Goal: Information Seeking & Learning: Find specific fact

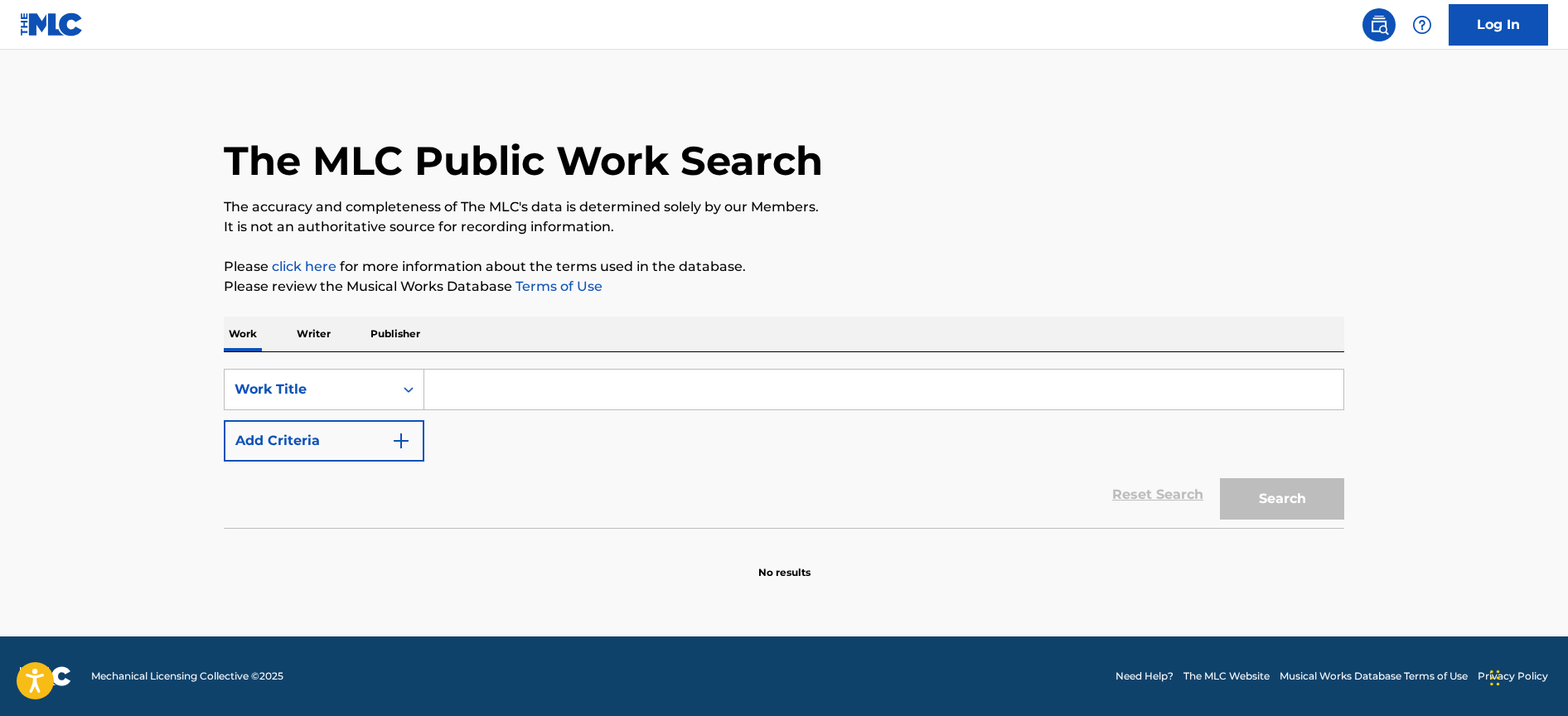
click at [619, 380] on input "Search Form" at bounding box center [884, 389] width 919 height 39
type input "love is a rose"
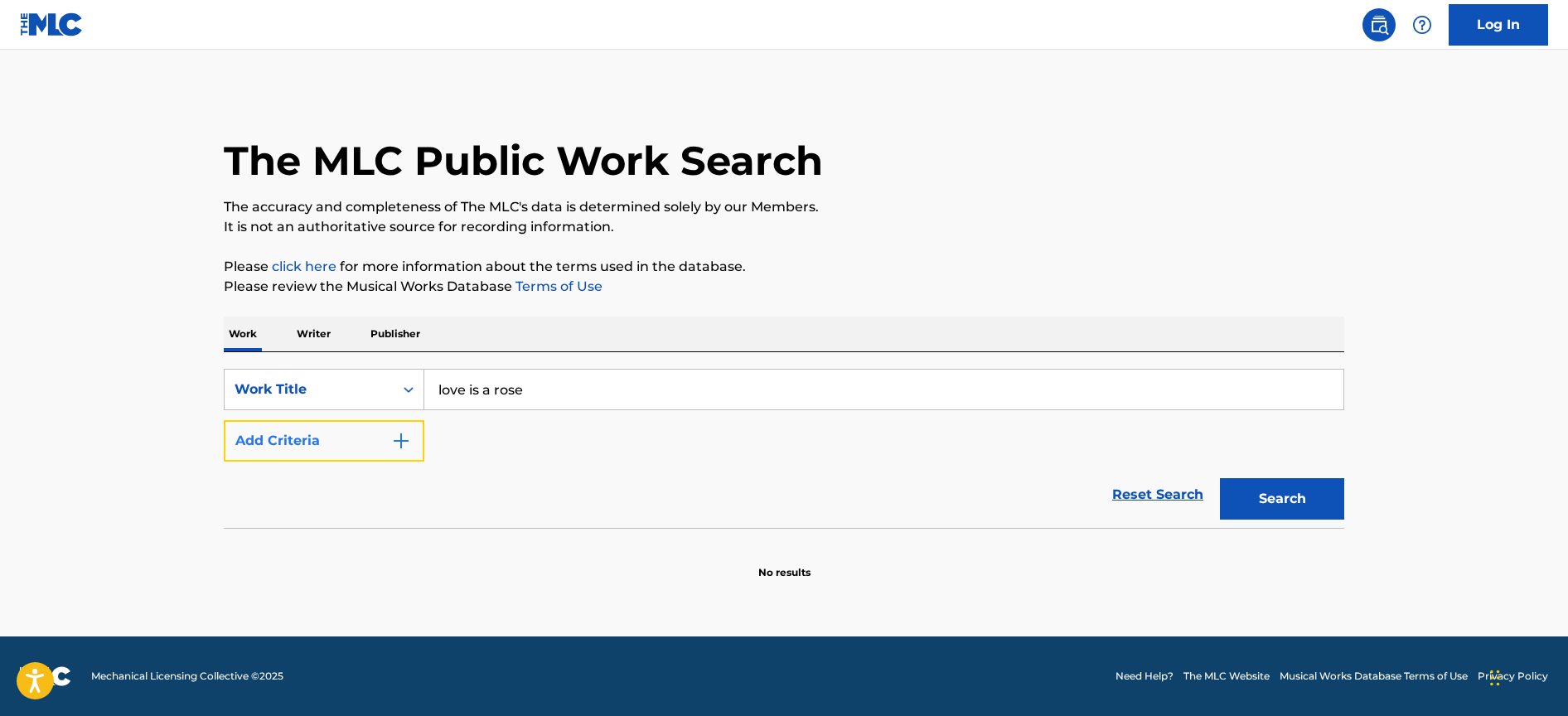
click at [325, 452] on button "Add Criteria" at bounding box center [324, 441] width 201 height 41
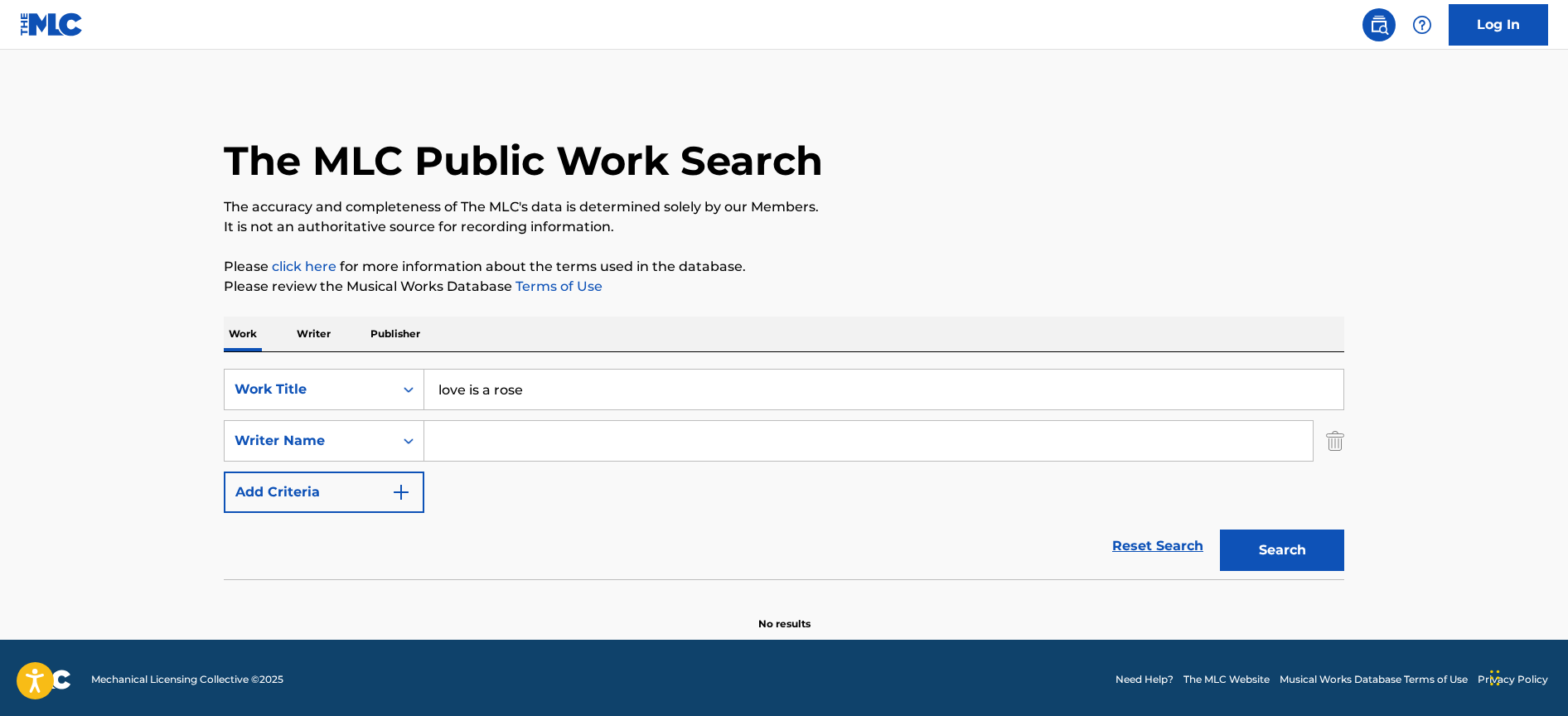
click at [477, 436] on input "Search Form" at bounding box center [868, 441] width 888 height 39
type input "[PERSON_NAME]"
click at [1220, 530] on button "Search" at bounding box center [1282, 550] width 124 height 41
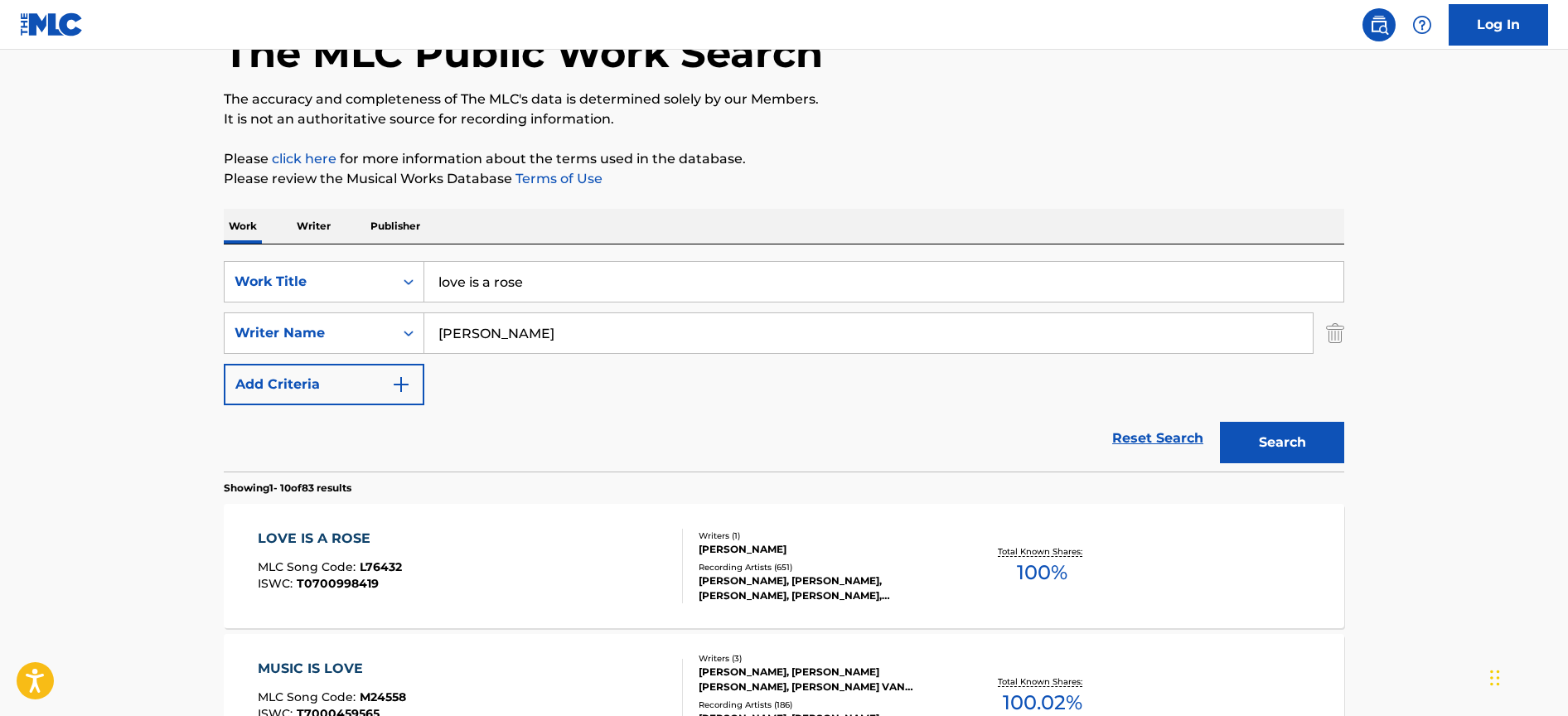
scroll to position [129, 0]
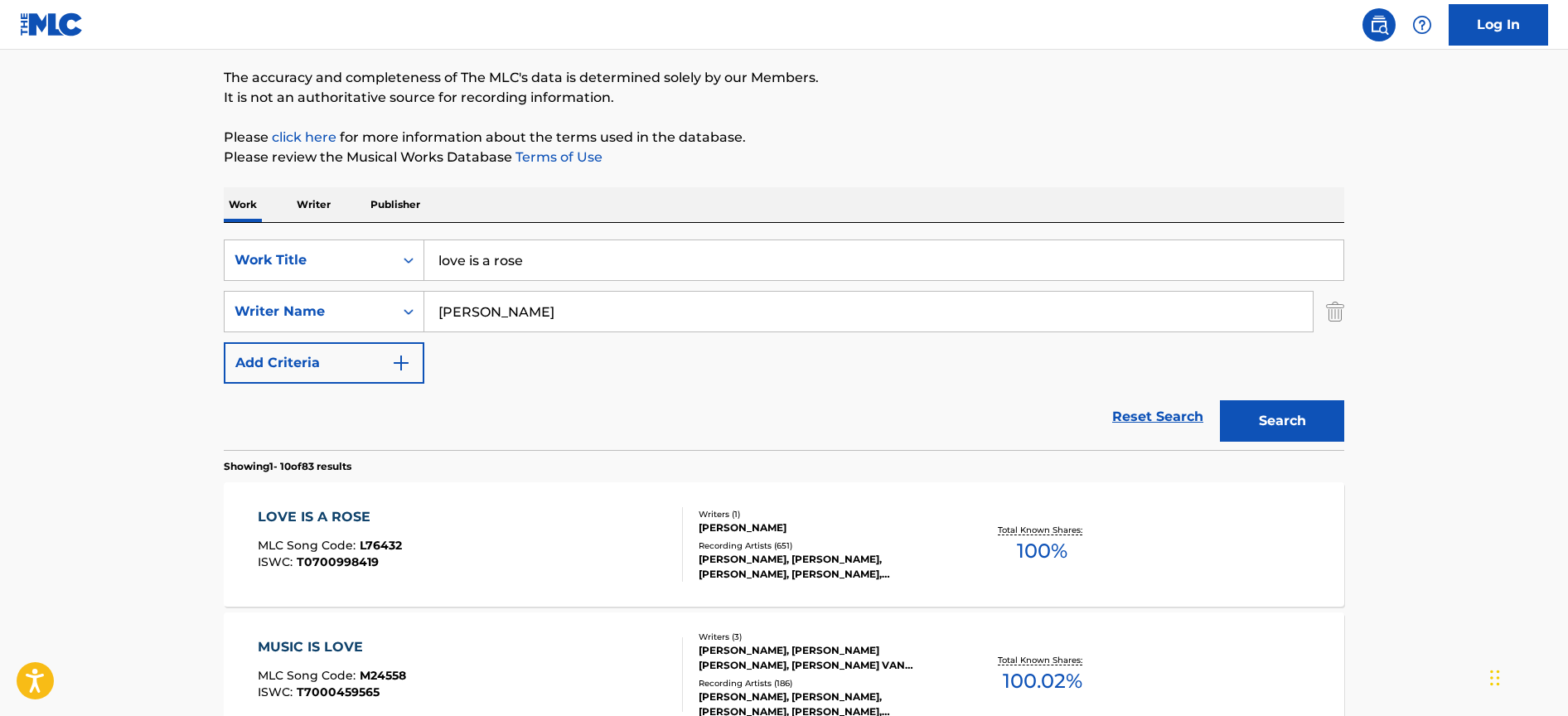
click at [477, 531] on div "LOVE IS A ROSE MLC Song Code : L76432 ISWC : T0700998419" at bounding box center [471, 544] width 426 height 74
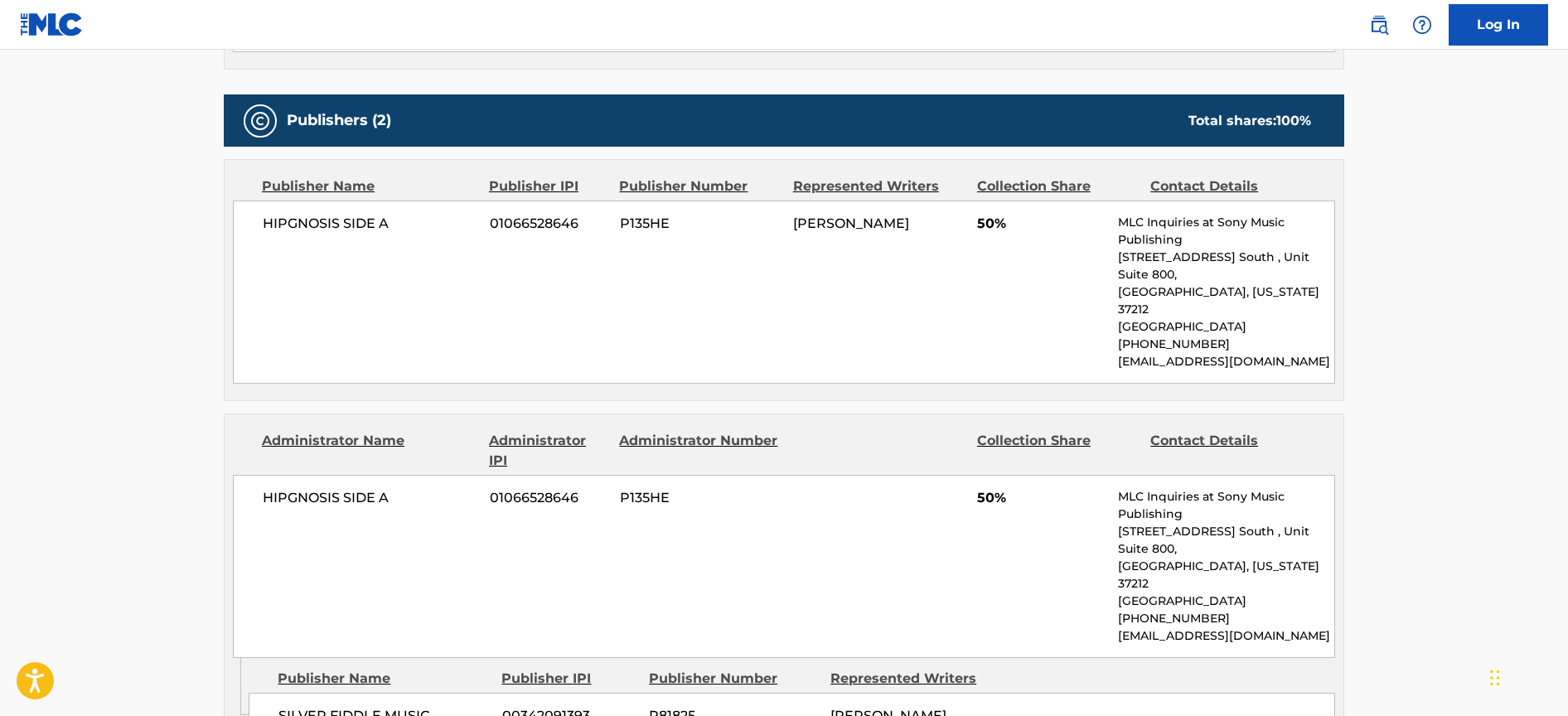
scroll to position [699, 0]
